Goal: Navigation & Orientation: Find specific page/section

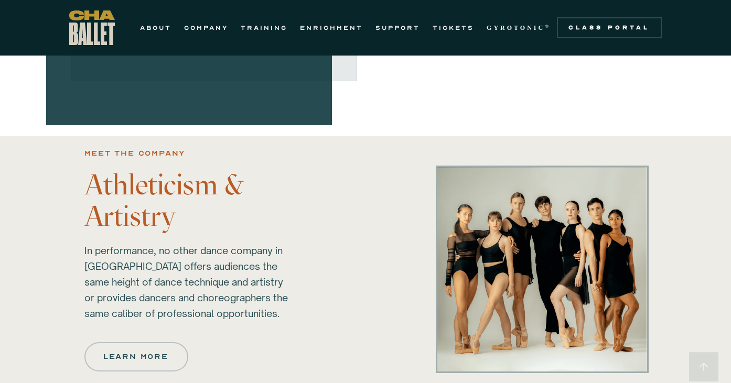
scroll to position [581, 0]
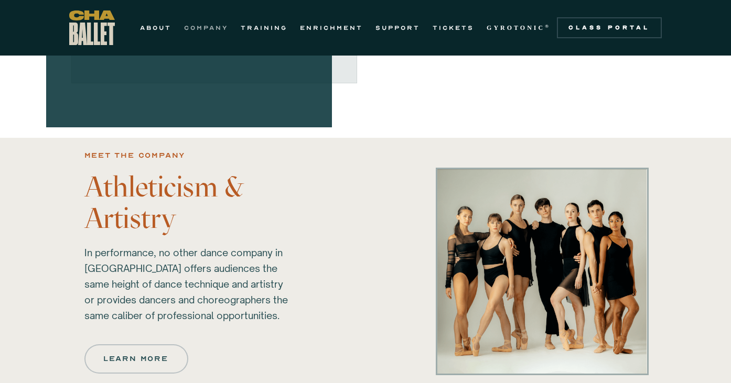
click at [215, 28] on link "COMPANY" at bounding box center [206, 27] width 44 height 13
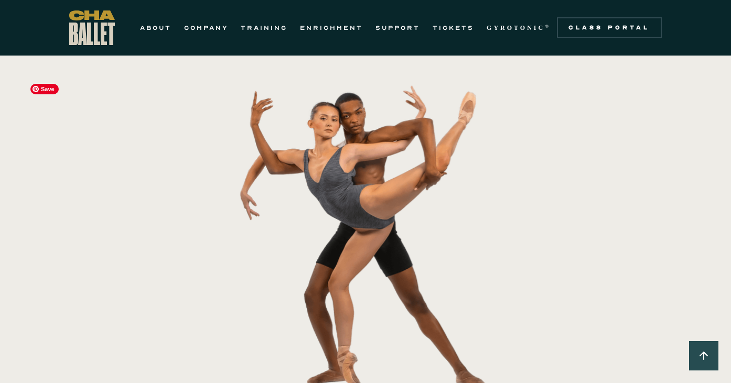
scroll to position [233, 0]
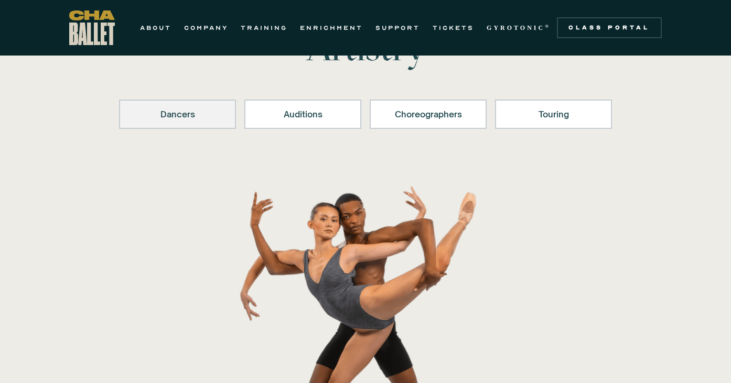
click at [174, 116] on div "Dancers" at bounding box center [178, 114] width 90 height 13
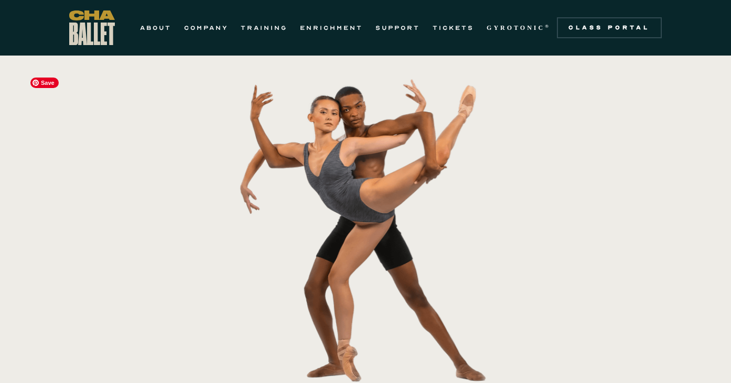
scroll to position [247, 0]
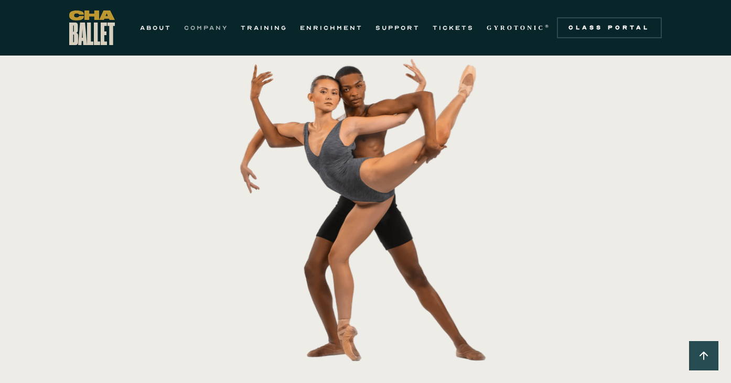
click at [205, 28] on link "COMPANY" at bounding box center [206, 27] width 44 height 13
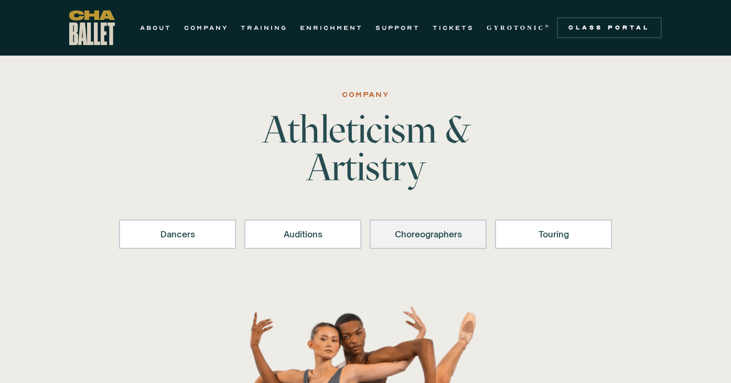
click at [436, 232] on div "Choreographers" at bounding box center [428, 234] width 90 height 13
